Goal: Task Accomplishment & Management: Use online tool/utility

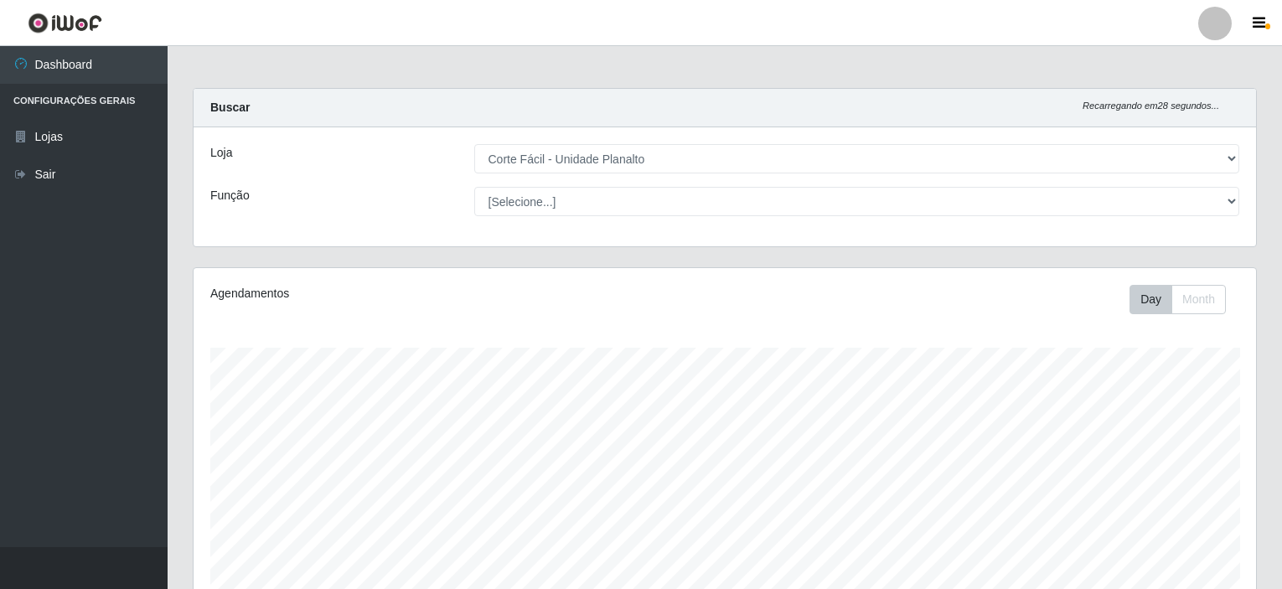
select select "202"
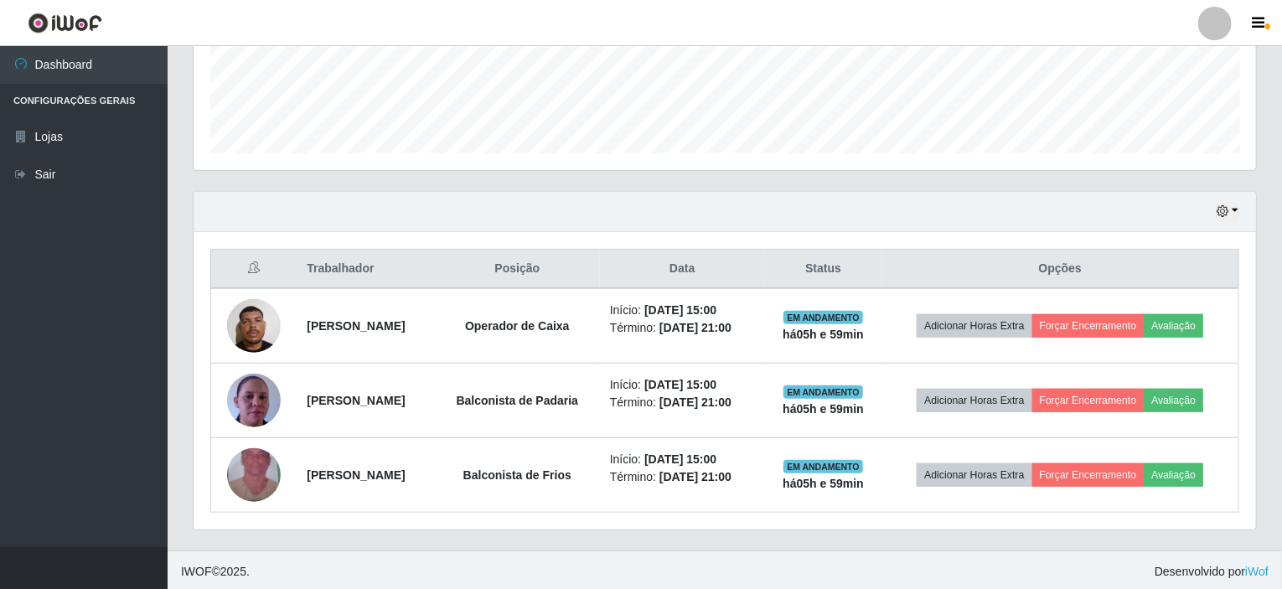
scroll to position [348, 1063]
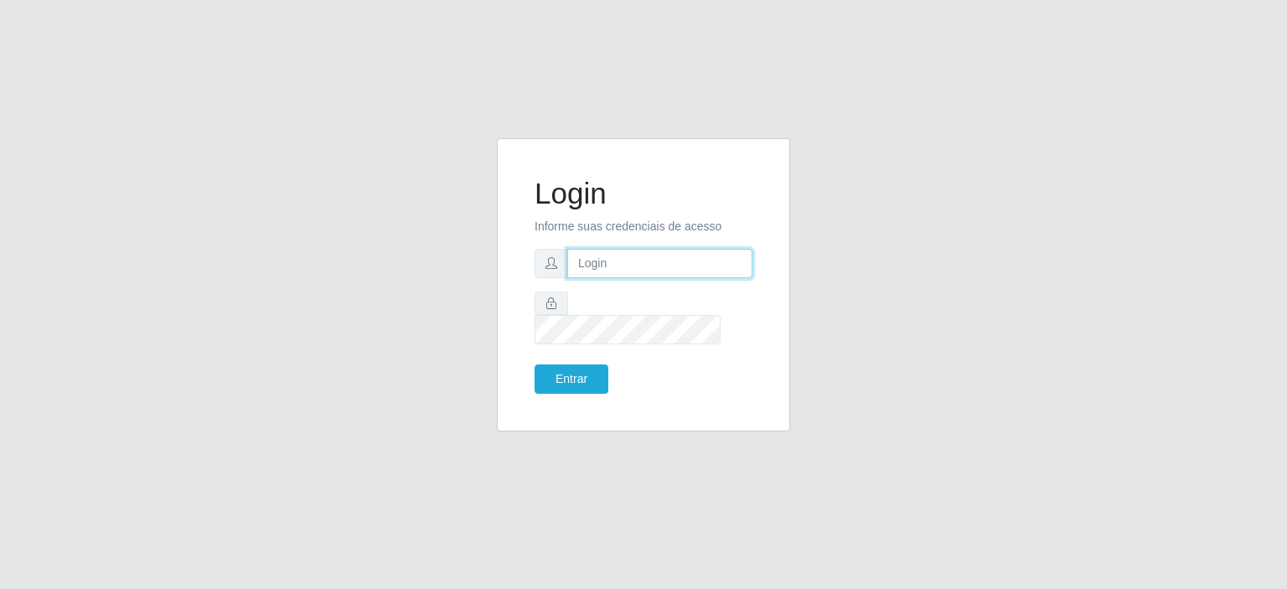
click at [609, 278] on input "text" at bounding box center [659, 263] width 185 height 29
type input "[EMAIL_ADDRESS][PERSON_NAME][DOMAIN_NAME]"
click at [535, 365] on button "Entrar" at bounding box center [572, 379] width 74 height 29
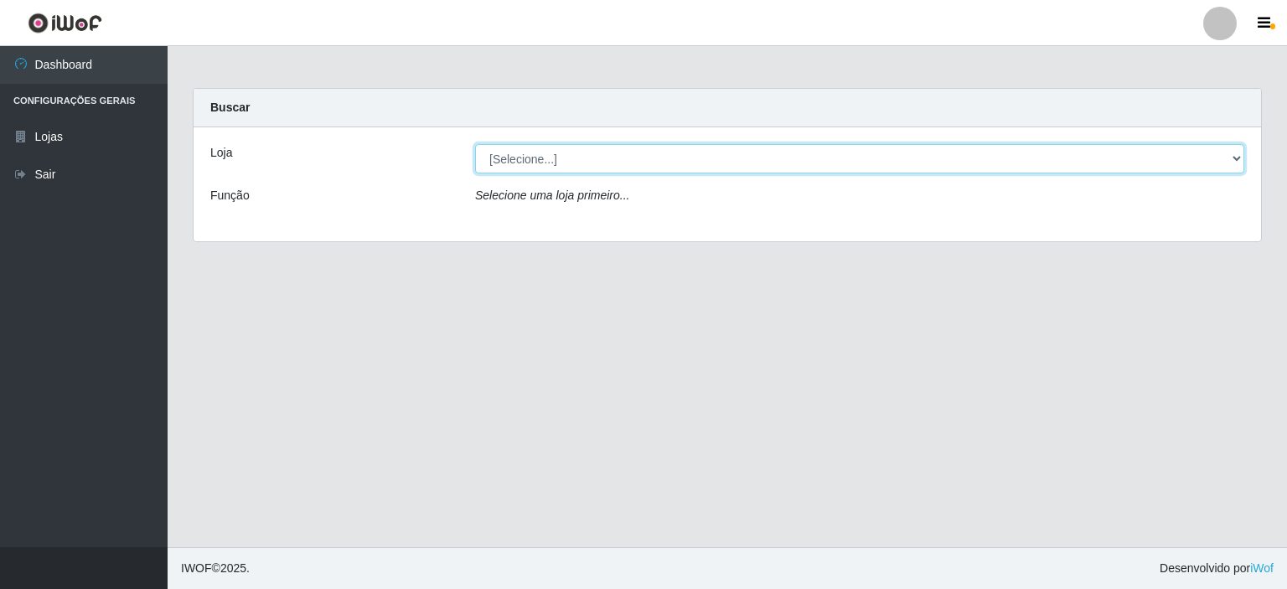
click at [583, 163] on select "[Selecione...] Corte Fácil - Unidade Planalto" at bounding box center [859, 158] width 769 height 29
select select "202"
click at [475, 144] on select "[Selecione...] Corte Fácil - Unidade Planalto" at bounding box center [859, 158] width 769 height 29
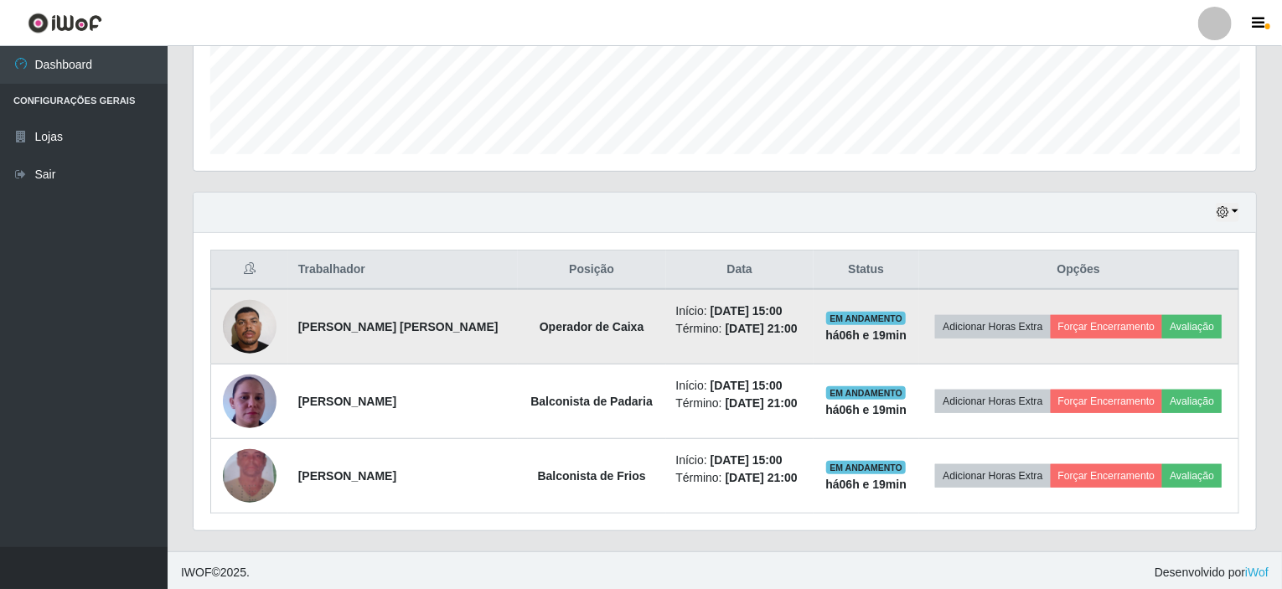
scroll to position [446, 0]
click at [1116, 324] on button "Forçar Encerramento" at bounding box center [1107, 325] width 112 height 23
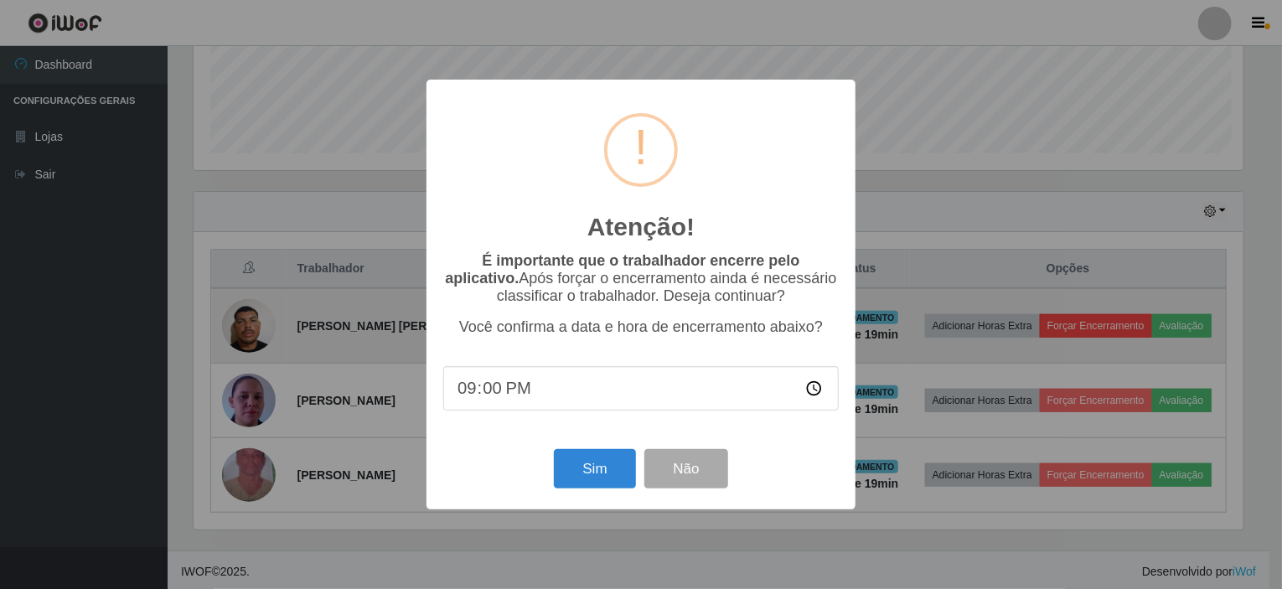
scroll to position [348, 1056]
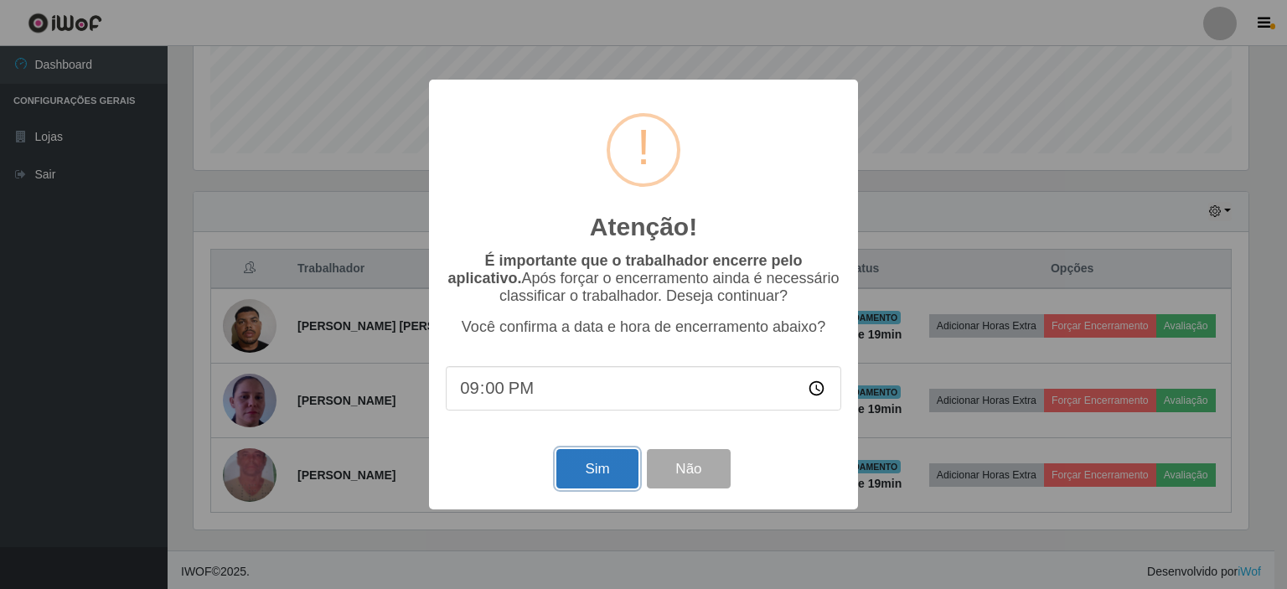
click at [598, 461] on button "Sim" at bounding box center [596, 468] width 81 height 39
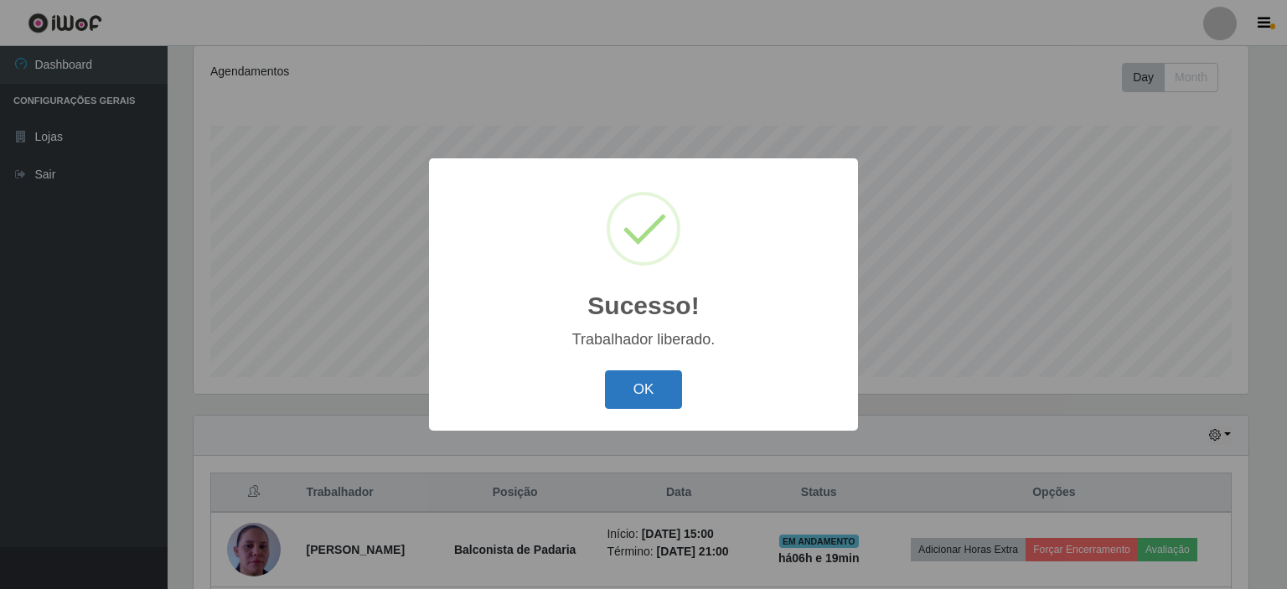
click at [662, 394] on button "OK" at bounding box center [644, 389] width 78 height 39
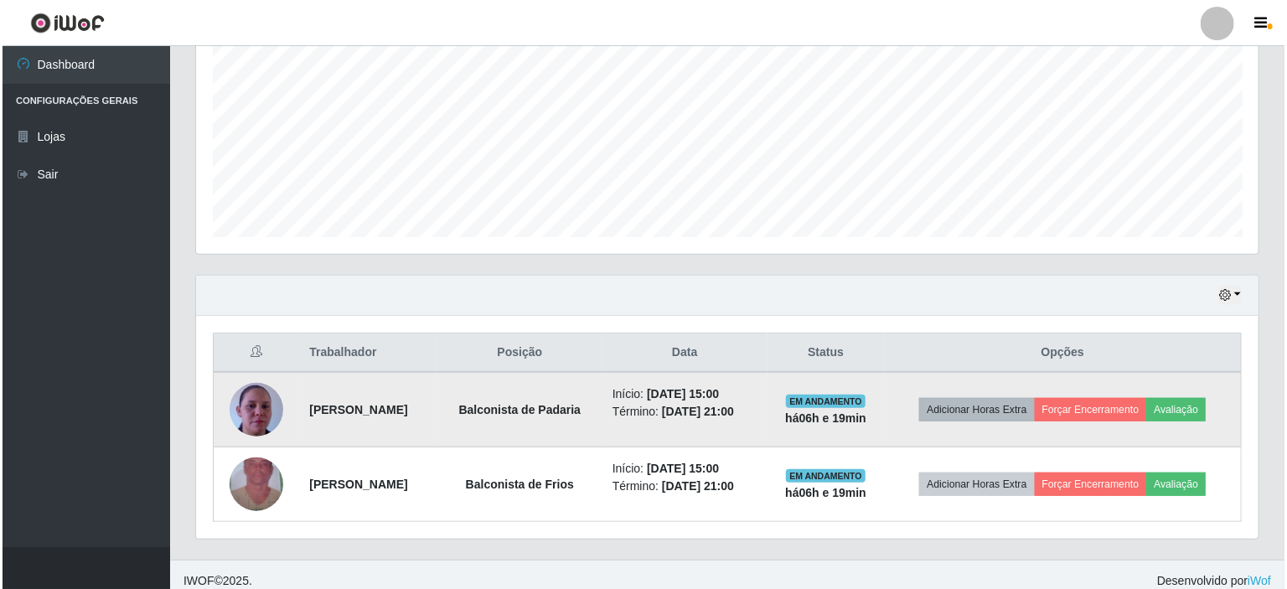
scroll to position [371, 0]
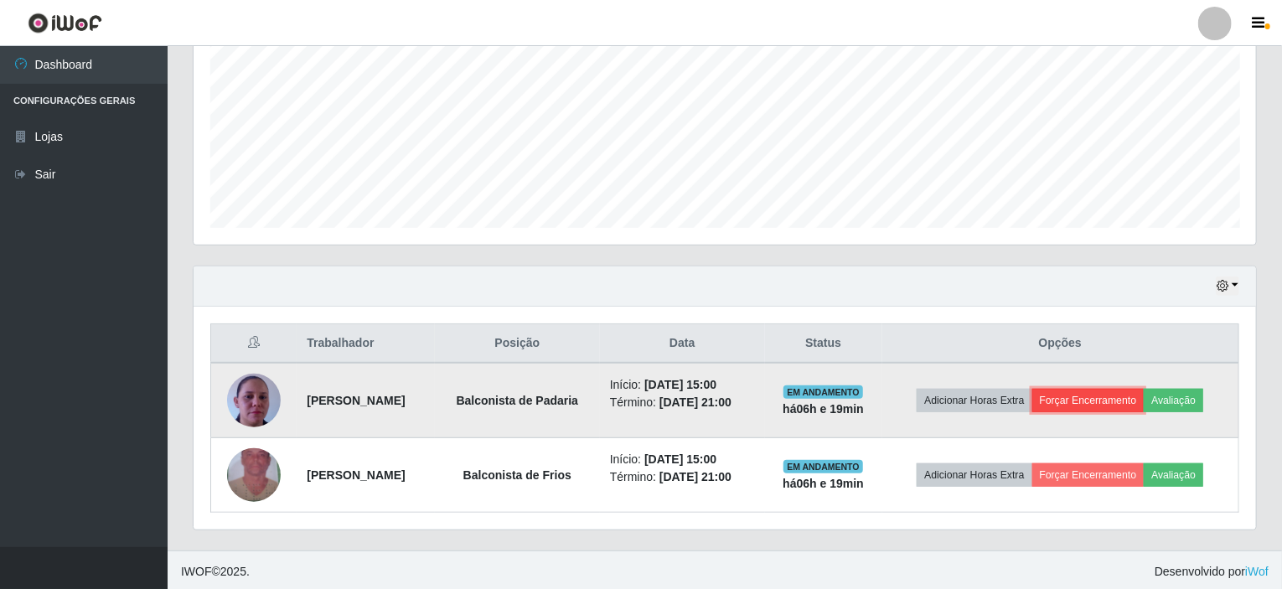
click at [1116, 408] on button "Forçar Encerramento" at bounding box center [1088, 400] width 112 height 23
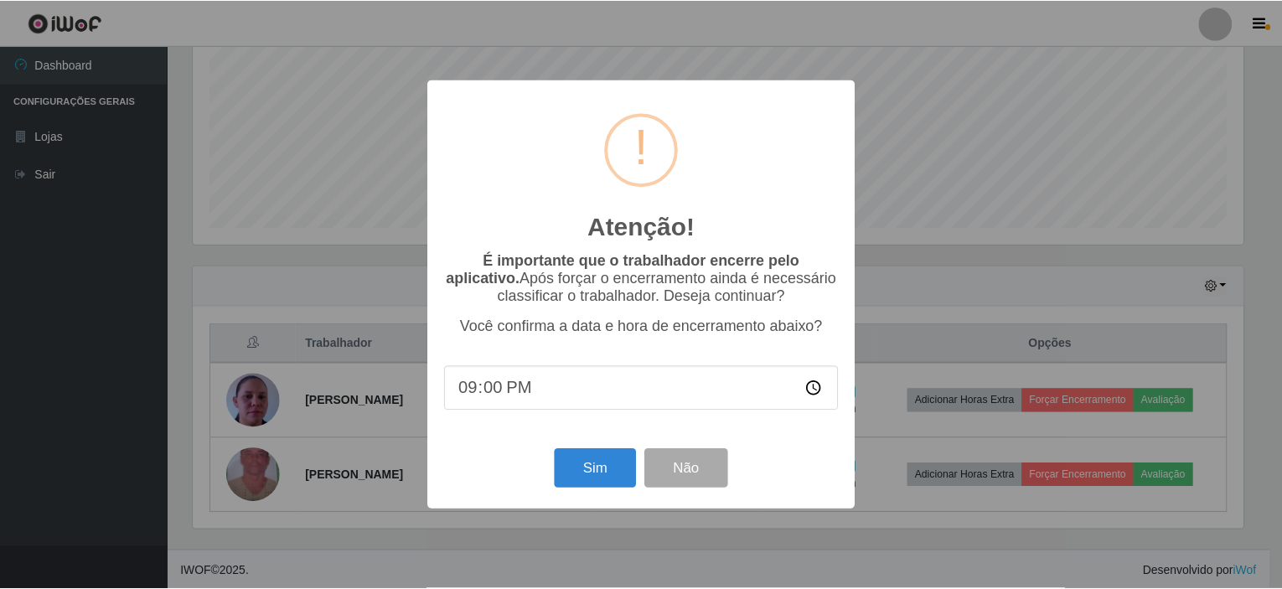
scroll to position [348, 1056]
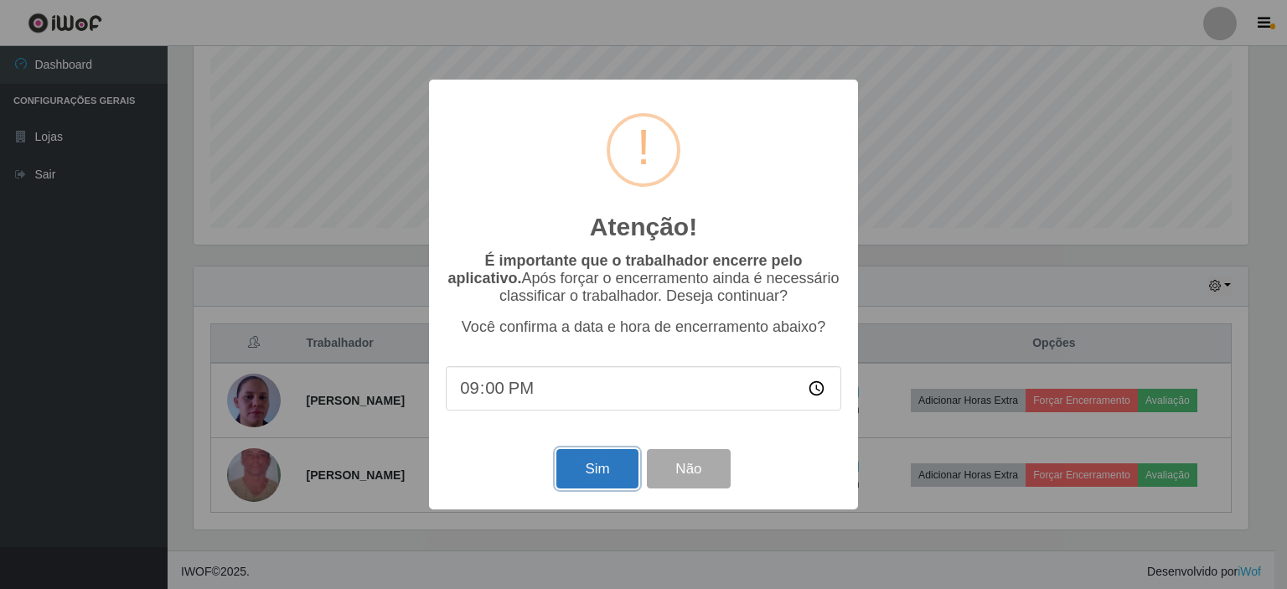
click at [583, 472] on button "Sim" at bounding box center [596, 468] width 81 height 39
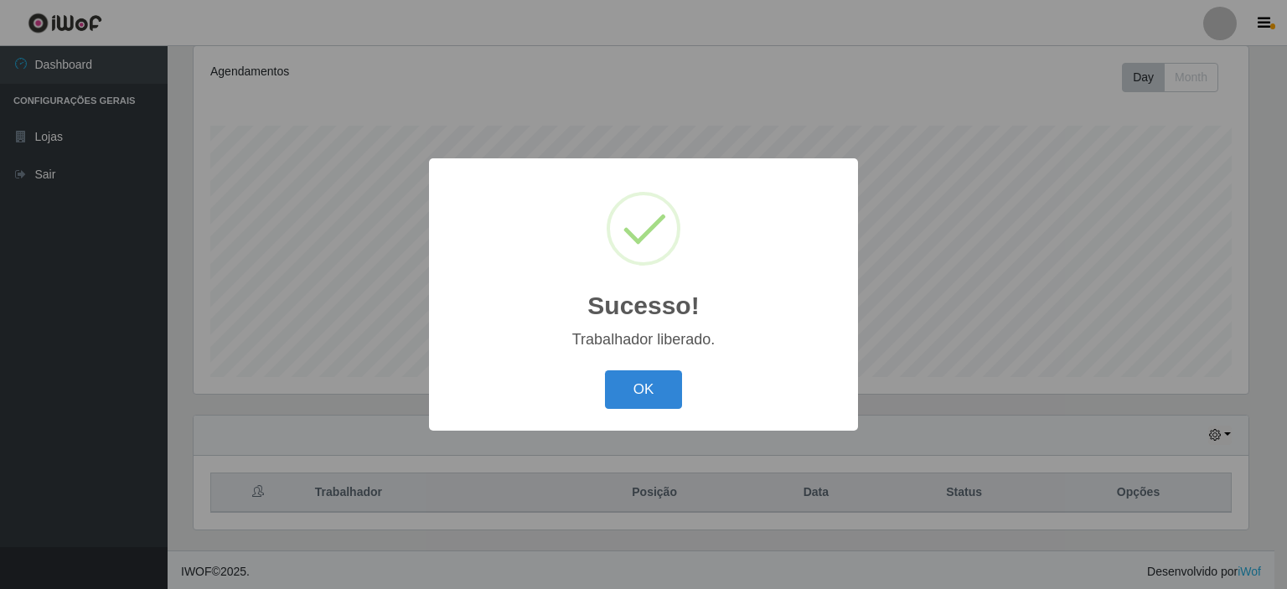
click at [670, 370] on div "OK Cancel" at bounding box center [644, 389] width 396 height 48
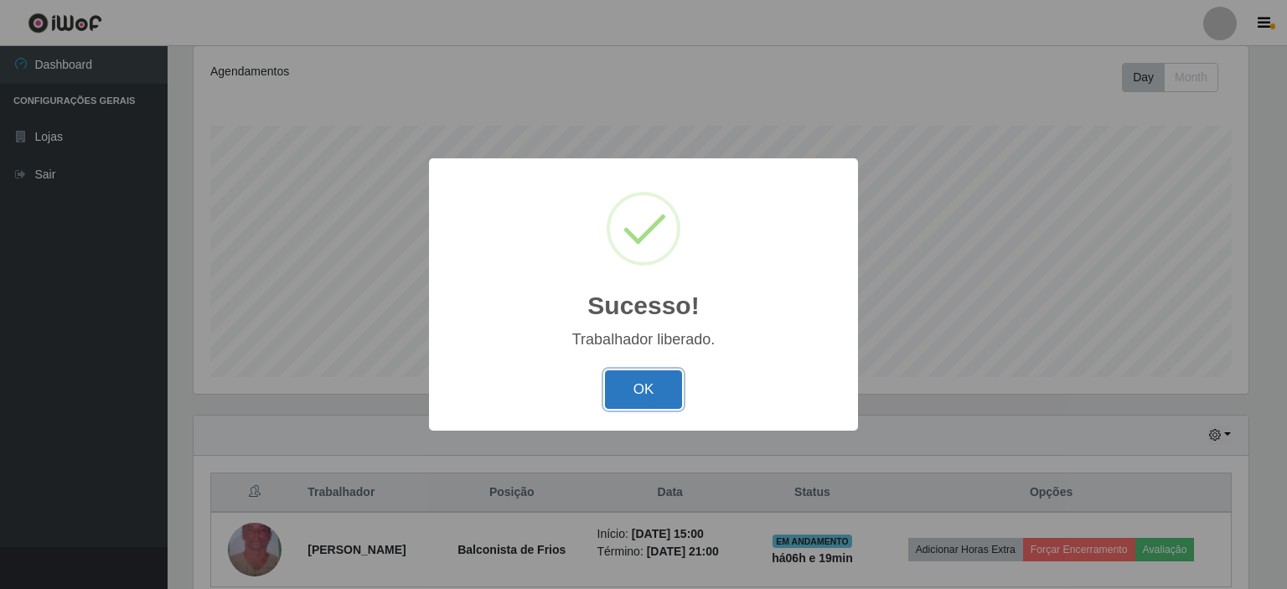
click at [658, 380] on button "OK" at bounding box center [644, 389] width 78 height 39
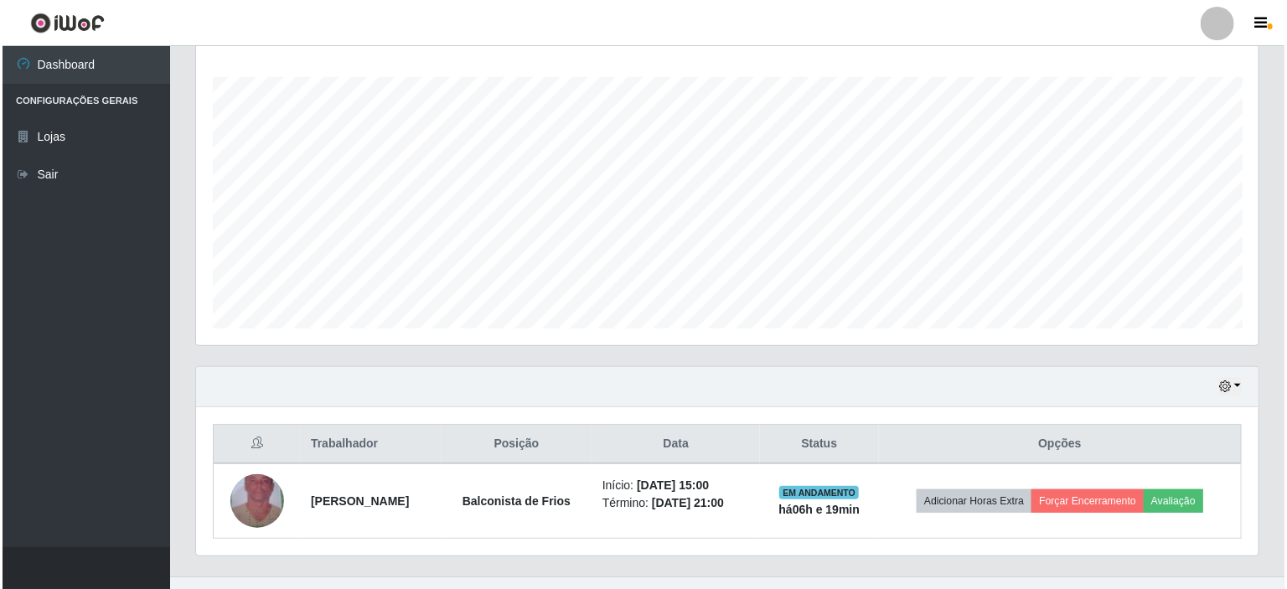
scroll to position [297, 0]
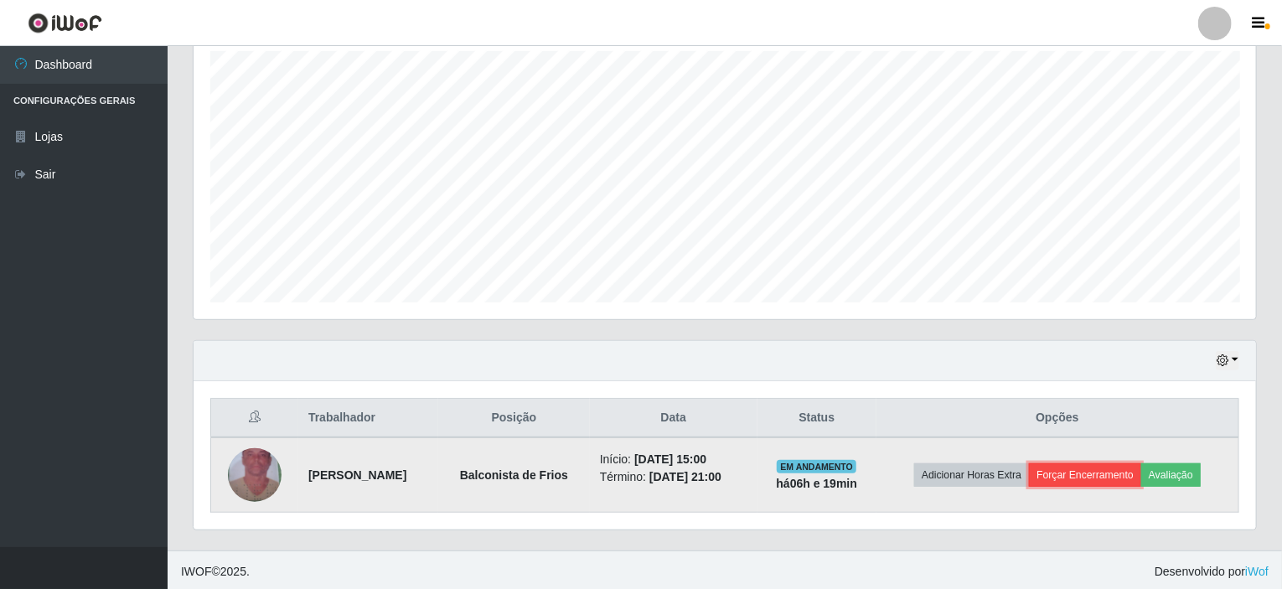
click at [1085, 463] on button "Forçar Encerramento" at bounding box center [1085, 474] width 112 height 23
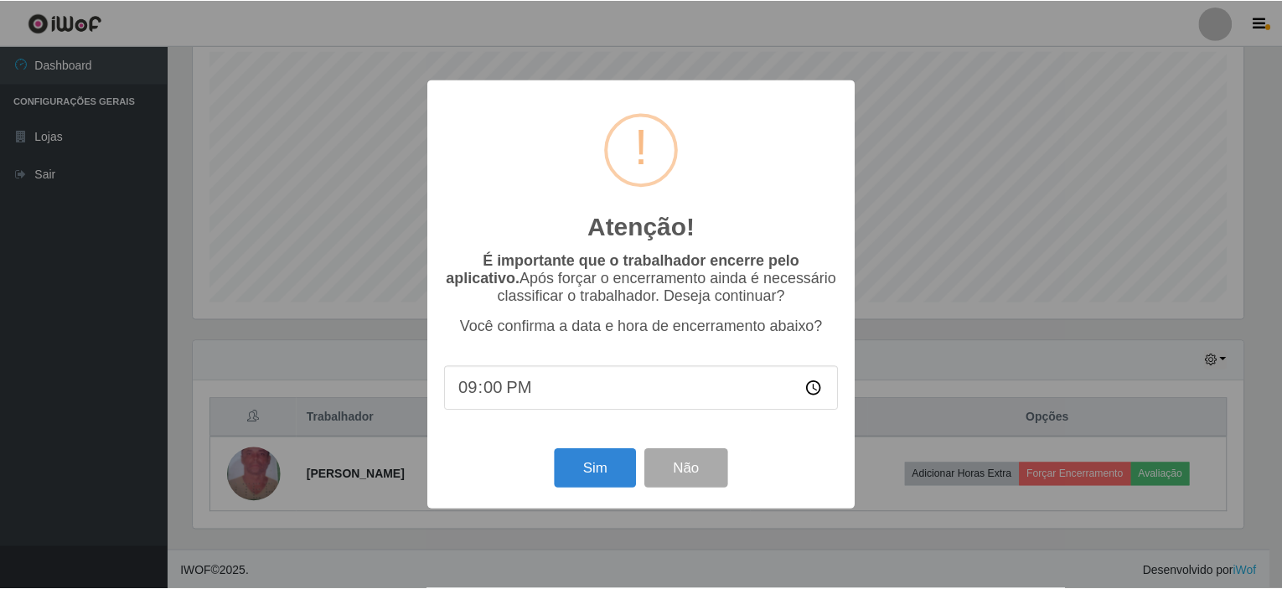
scroll to position [348, 1056]
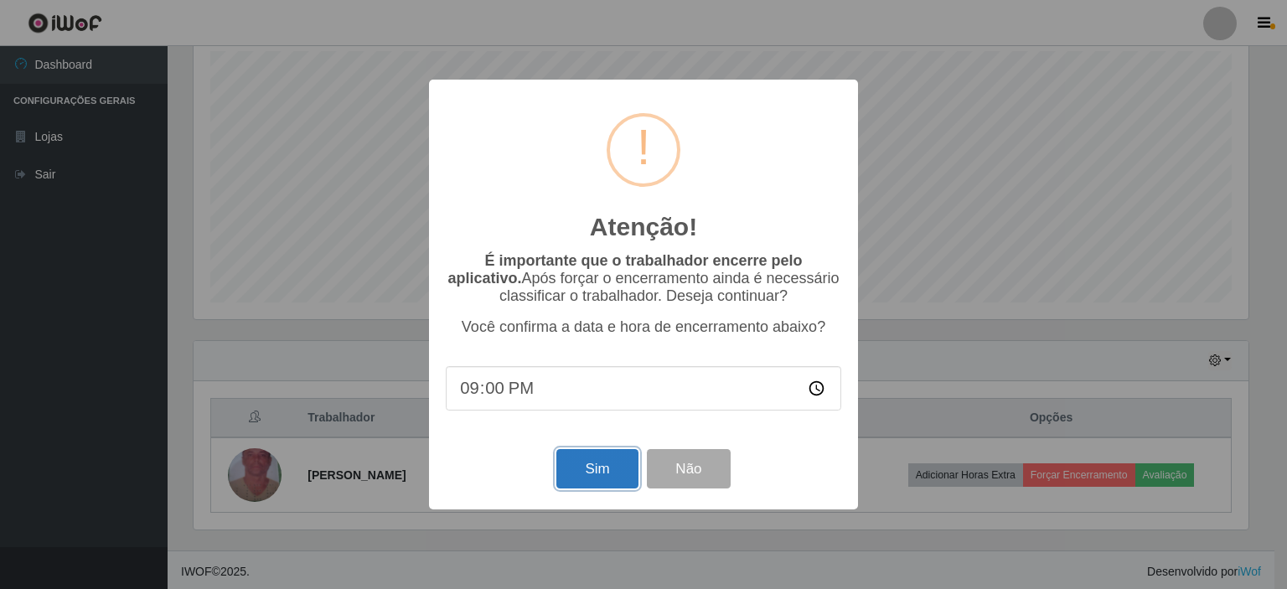
click at [590, 460] on button "Sim" at bounding box center [596, 468] width 81 height 39
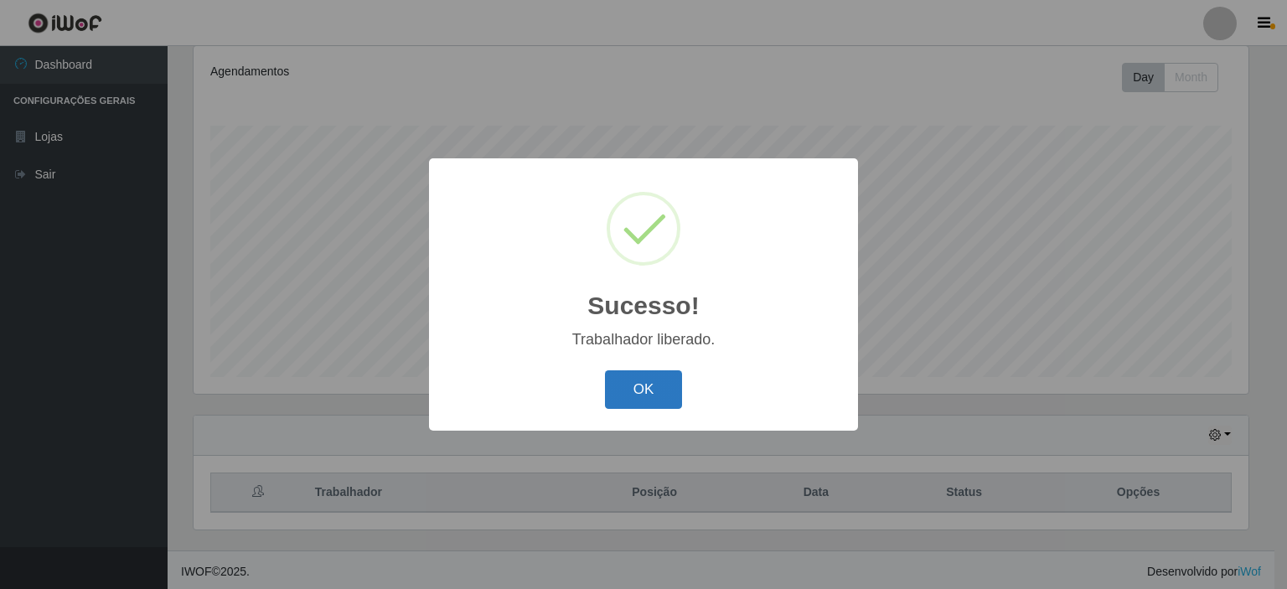
click at [664, 388] on button "OK" at bounding box center [644, 389] width 78 height 39
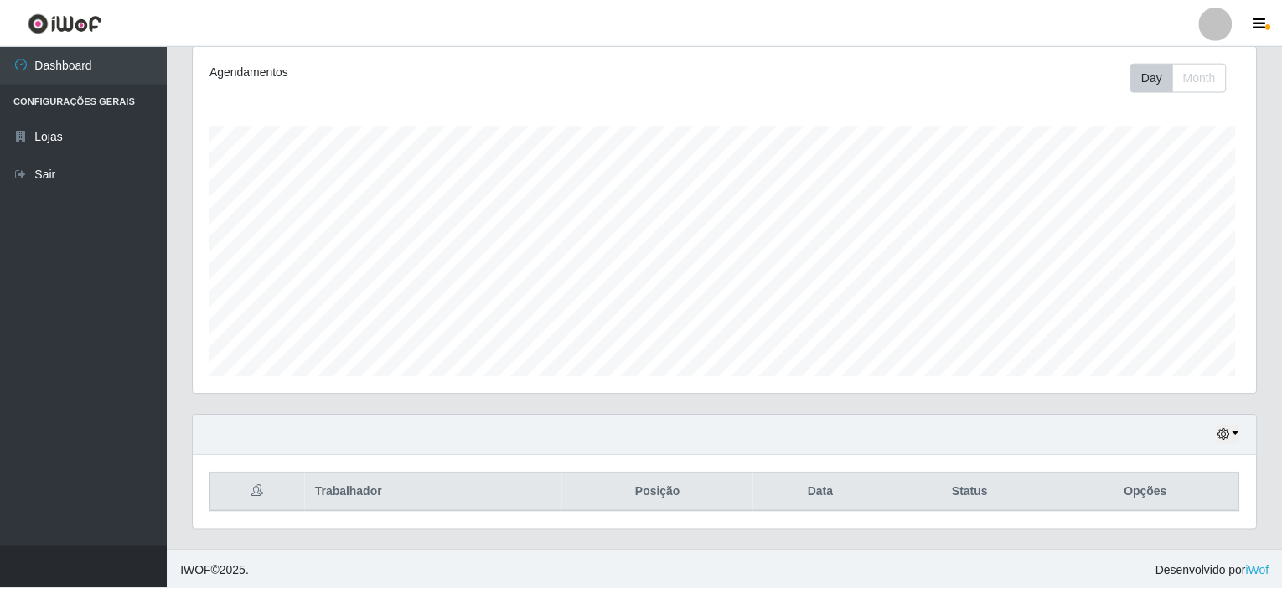
scroll to position [0, 0]
